Goal: Communication & Community: Share content

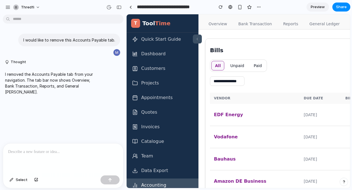
click at [61, 156] on div at bounding box center [63, 159] width 120 height 30
click at [54, 150] on p "**********" at bounding box center [63, 152] width 110 height 7
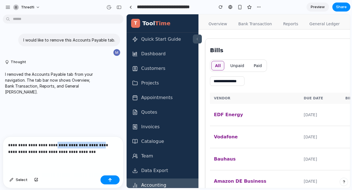
drag, startPoint x: 54, startPoint y: 145, endPoint x: 98, endPoint y: 143, distance: 43.6
click at [98, 143] on p "**********" at bounding box center [63, 148] width 110 height 13
click at [62, 145] on p "**********" at bounding box center [63, 148] width 110 height 13
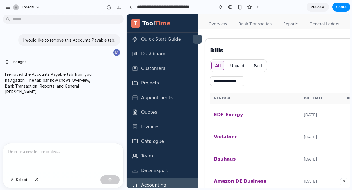
click at [241, 28] on link "Bank Transaction" at bounding box center [255, 24] width 40 height 11
click at [318, 5] on span "Preview" at bounding box center [318, 7] width 14 height 6
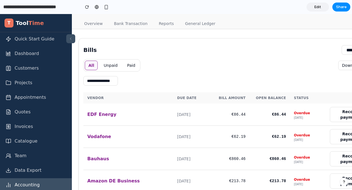
click at [91, 23] on link "Overview" at bounding box center [93, 24] width 25 height 11
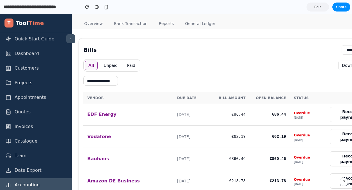
click at [188, 21] on link "General Ledger" at bounding box center [200, 24] width 37 height 11
click at [160, 28] on link "Reports" at bounding box center [167, 24] width 22 height 11
click at [127, 21] on link "Bank Transaction" at bounding box center [131, 24] width 40 height 11
click at [99, 19] on link "Overview" at bounding box center [93, 24] width 25 height 11
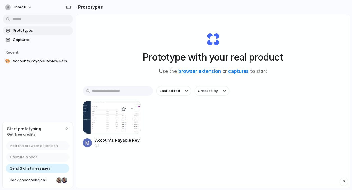
click at [123, 144] on div "1h" at bounding box center [118, 145] width 46 height 5
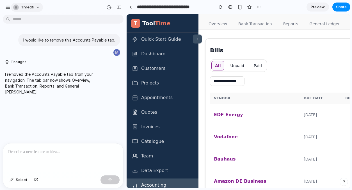
click at [12, 7] on button "thredfi" at bounding box center [27, 7] width 32 height 9
click at [10, 7] on div "Settings Invite members Change theme Sign out" at bounding box center [176, 95] width 352 height 190
click at [8, 7] on div "button" at bounding box center [7, 7] width 5 height 5
click at [260, 4] on button "button" at bounding box center [259, 7] width 8 height 8
click at [269, 27] on span "Delete" at bounding box center [271, 29] width 12 height 6
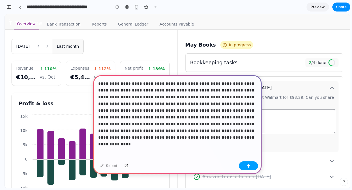
click at [251, 164] on button "button" at bounding box center [248, 165] width 19 height 9
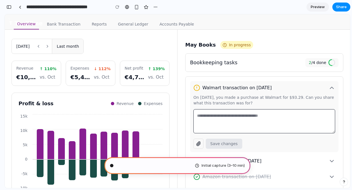
scroll to position [105, 0]
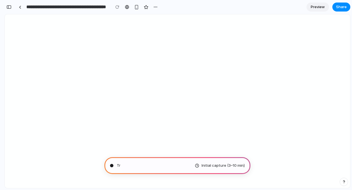
type input "**********"
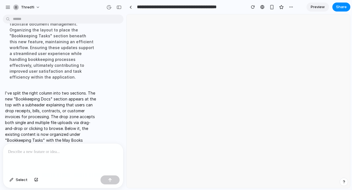
scroll to position [0, 0]
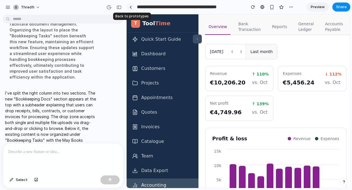
click at [130, 8] on div at bounding box center [130, 7] width 3 height 3
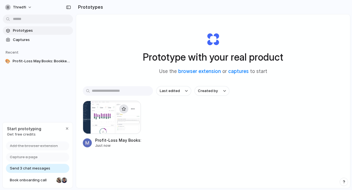
click at [121, 109] on button "button" at bounding box center [123, 108] width 9 height 9
click at [123, 108] on div "button" at bounding box center [124, 109] width 4 height 4
click at [114, 115] on div at bounding box center [112, 117] width 58 height 33
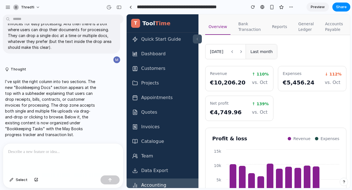
click at [320, 7] on span "Preview" at bounding box center [318, 7] width 14 height 6
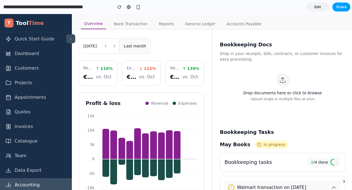
click at [339, 5] on span "Share" at bounding box center [341, 7] width 11 height 6
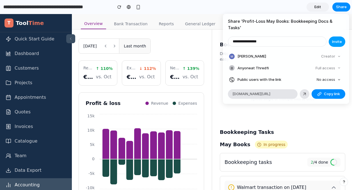
type input "**********"
click at [344, 39] on button "Invite" at bounding box center [337, 42] width 17 height 10
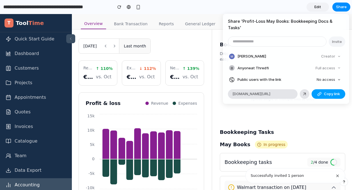
click at [332, 94] on span "Copy link" at bounding box center [332, 94] width 16 height 6
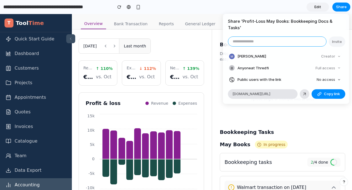
click at [270, 43] on input "email" at bounding box center [277, 42] width 98 height 10
type input "**********"
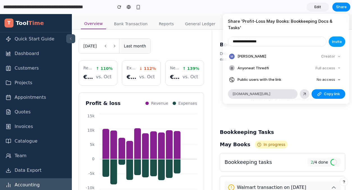
click at [338, 42] on span "Invite" at bounding box center [337, 42] width 10 height 6
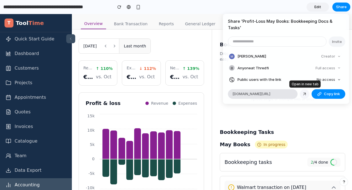
click at [306, 94] on div at bounding box center [304, 94] width 5 height 5
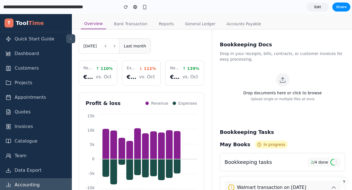
click at [299, 25] on div "Overview Bank Transaction Reports General Ledger Accounts Payable" at bounding box center [212, 24] width 262 height 11
